Goal: Communication & Community: Participate in discussion

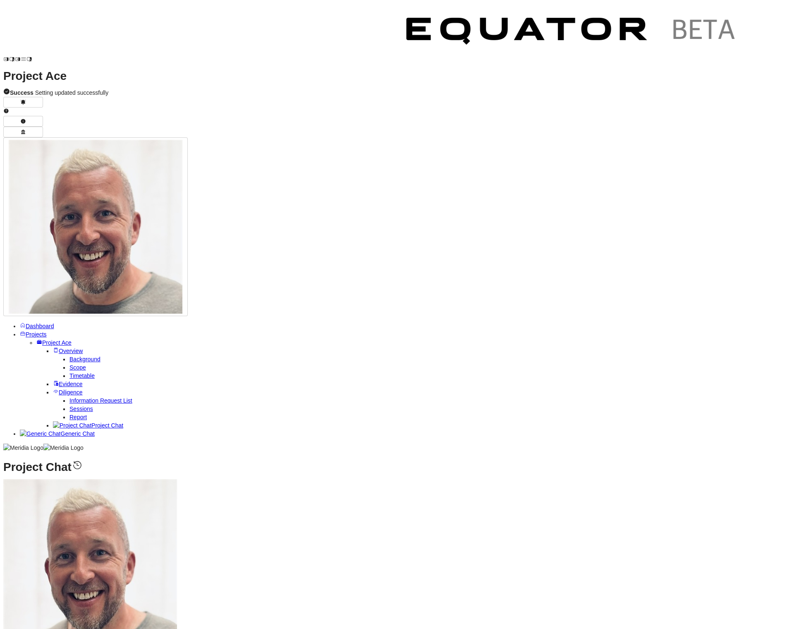
scroll to position [-345, 0]
click at [47, 331] on span "Projects" at bounding box center [36, 334] width 21 height 7
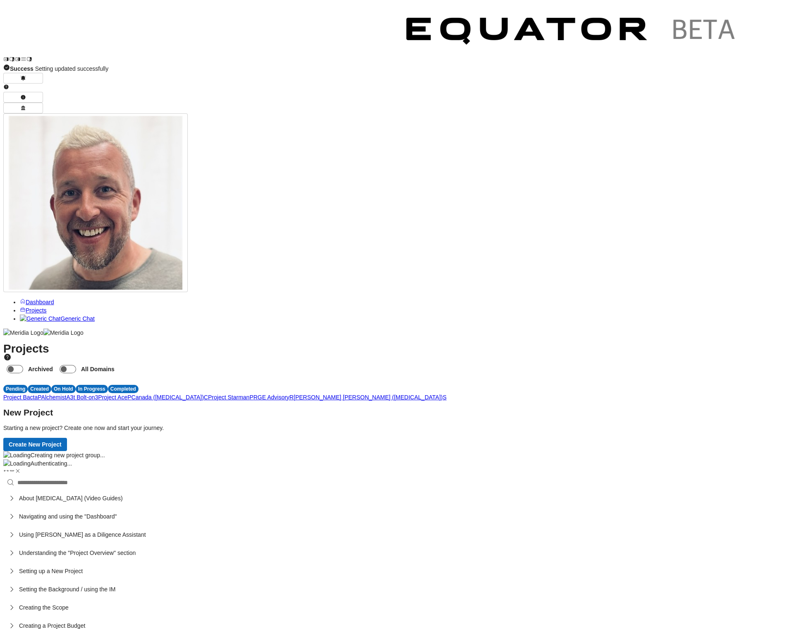
click at [70, 394] on span "A" at bounding box center [68, 397] width 4 height 7
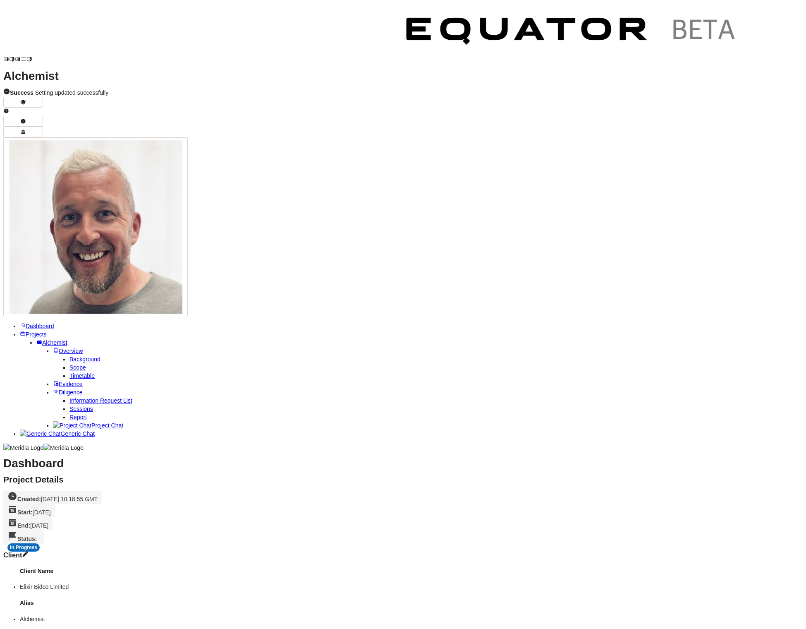
click at [91, 422] on span "Project Chat" at bounding box center [107, 425] width 32 height 7
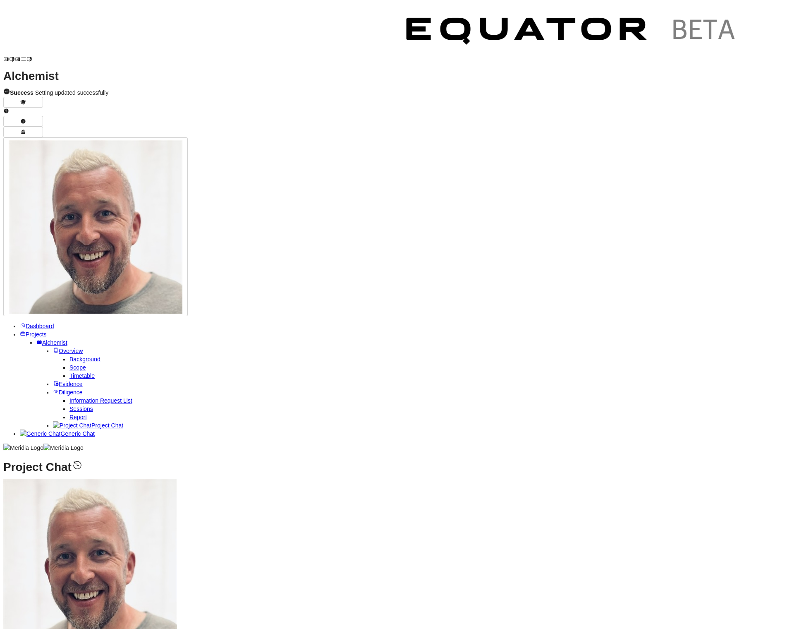
click at [83, 459] on icon at bounding box center [78, 465] width 12 height 12
type textarea "**********"
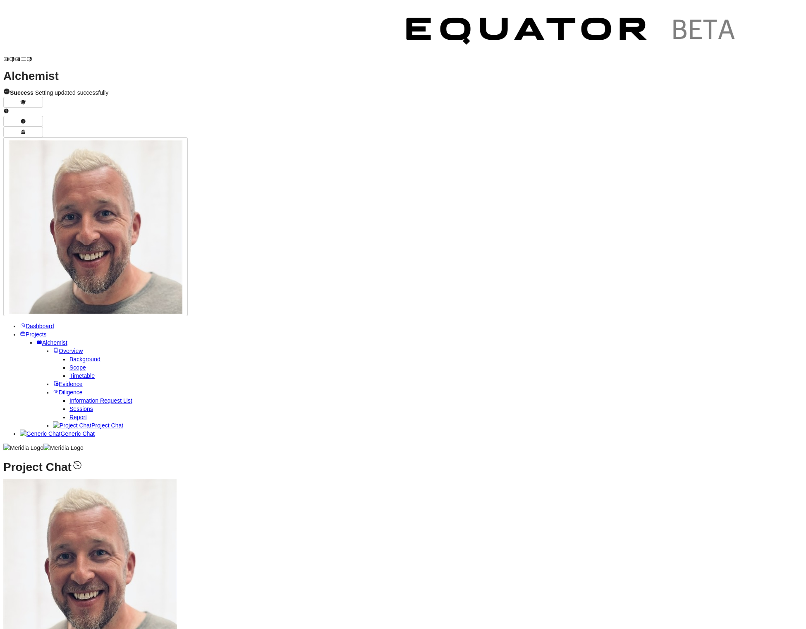
drag, startPoint x: 188, startPoint y: 278, endPoint x: 225, endPoint y: 321, distance: 56.4
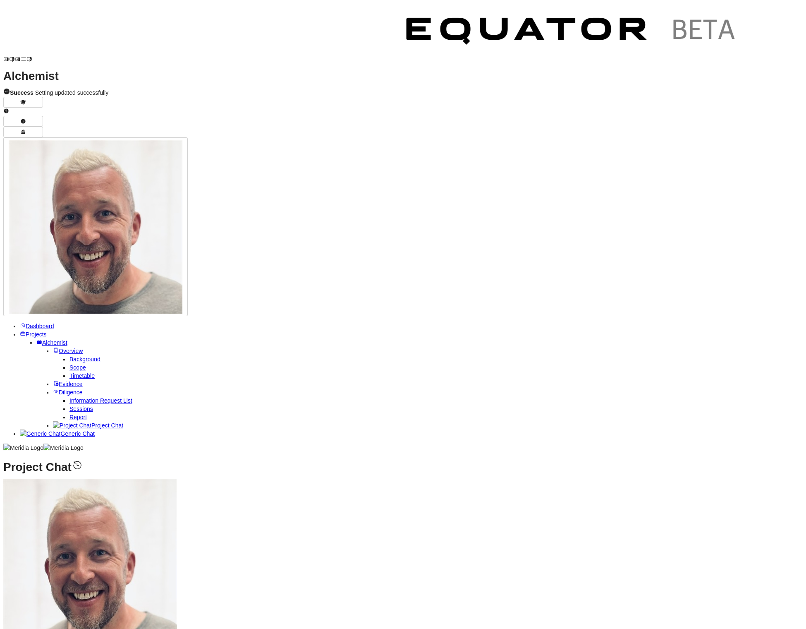
copy td "[PERSON_NAME] transition creates operational vacuum - Removing [PERSON_NAME] fr…"
drag, startPoint x: 276, startPoint y: 281, endPoint x: 307, endPoint y: 316, distance: 46.6
copy td "High - Development delays; knowledge loss; vendor relationship breakdown"
drag, startPoint x: 351, startPoint y: 277, endPoint x: 412, endPoint y: 321, distance: 75.5
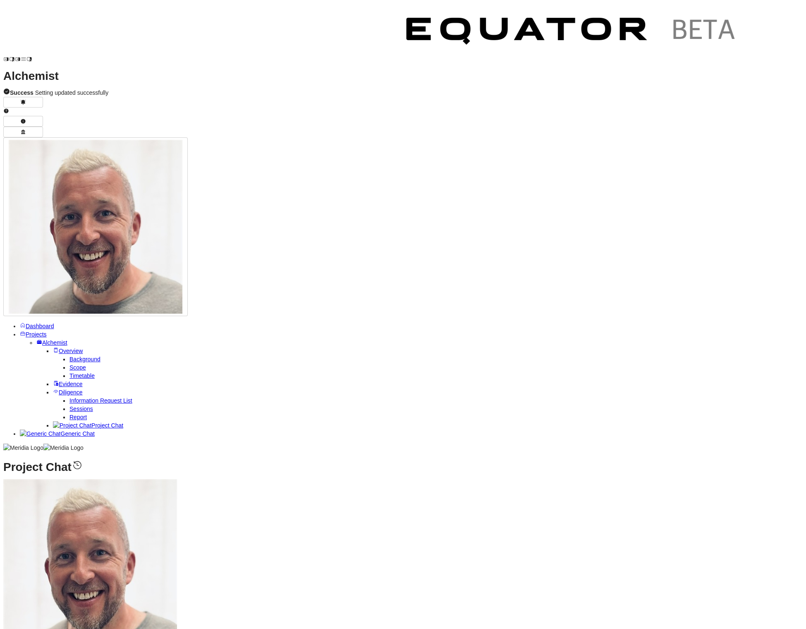
copy td "Phased transition over 6 months<br>• Knowledge transfer sessions documented<br>…"
drag, startPoint x: 189, startPoint y: 237, endPoint x: 275, endPoint y: 465, distance: 243.3
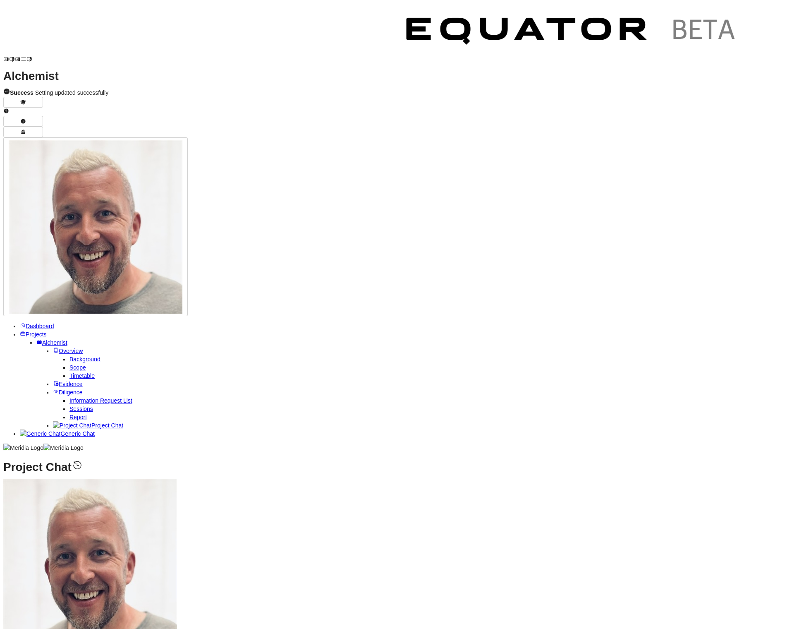
drag, startPoint x: 189, startPoint y: 237, endPoint x: 472, endPoint y: 261, distance: 283.9
copy tr "Golden thread implementation stalls - Strategy framework may be too theoretical…"
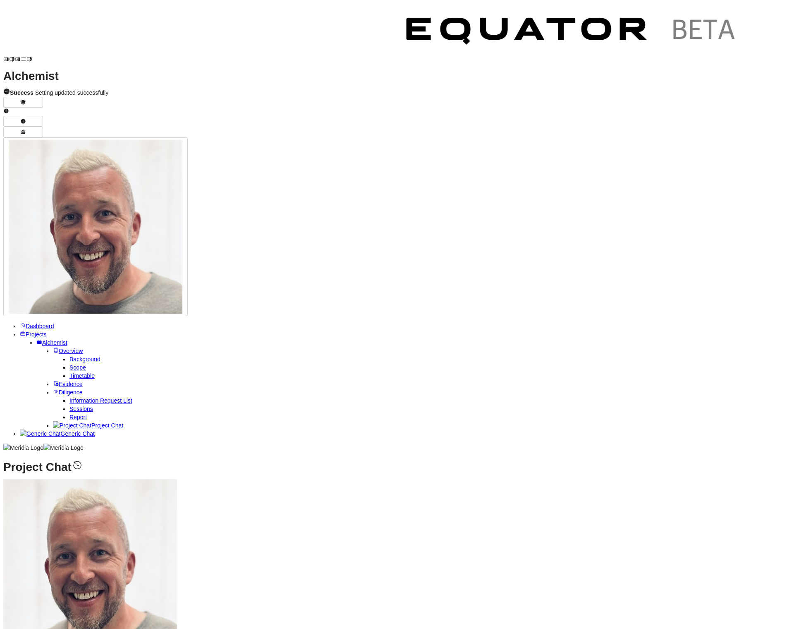
drag, startPoint x: 199, startPoint y: 297, endPoint x: 476, endPoint y: 460, distance: 321.9
copy tbody "lore IPS dolorsit - Ametco adip elitse do eiusmodte incididunt utlab etdolorema…"
drag, startPoint x: 197, startPoint y: 276, endPoint x: 191, endPoint y: 268, distance: 10.6
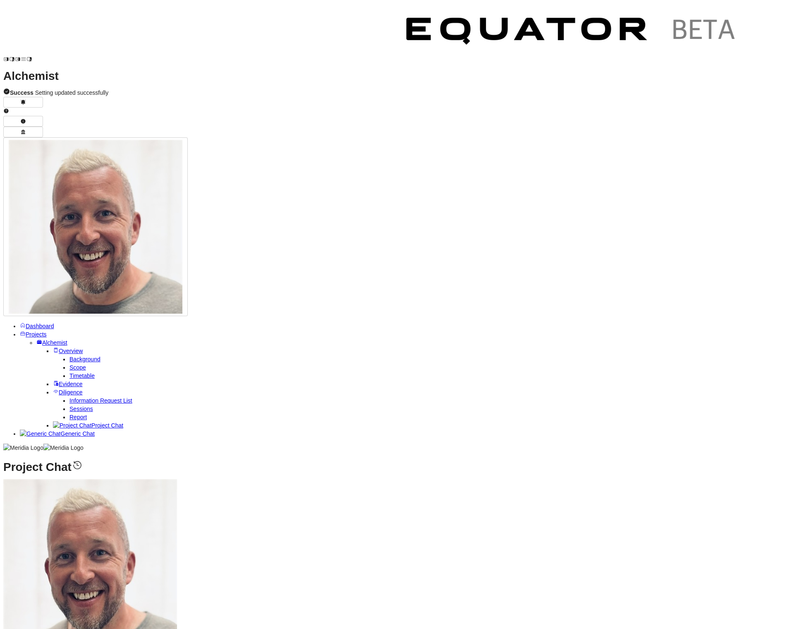
copy strong "CI/CD implementation disr"
